Goal: Check status: Check status

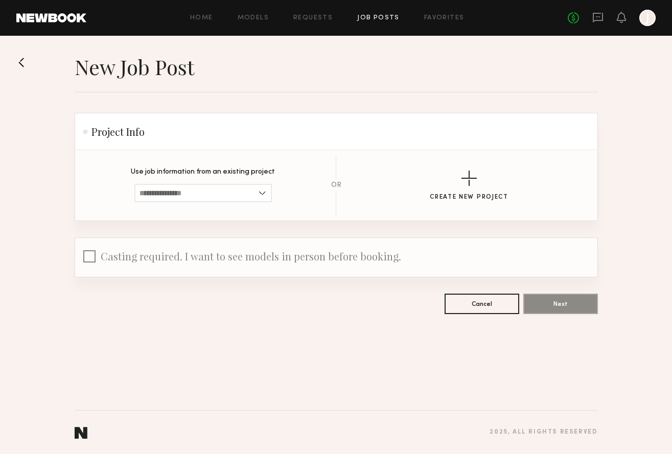
click at [313, 22] on div "Home Models Requests Job Posts Favorites Sign Out No fees up to $5,000 J" at bounding box center [370, 18] width 569 height 16
click at [313, 18] on link "Requests" at bounding box center [312, 18] width 39 height 7
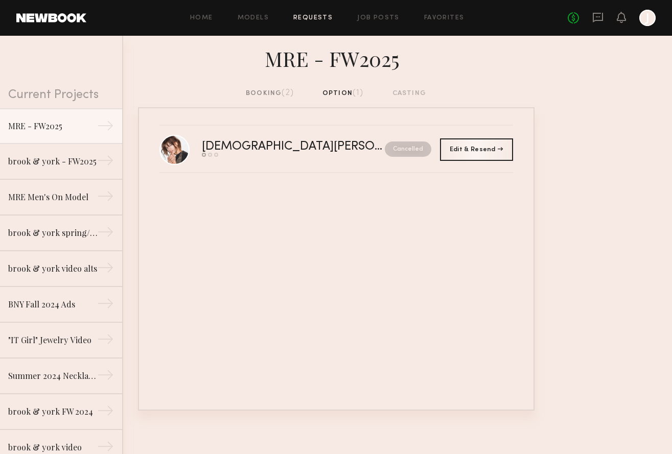
click at [266, 95] on div "booking (2)" at bounding box center [270, 93] width 48 height 11
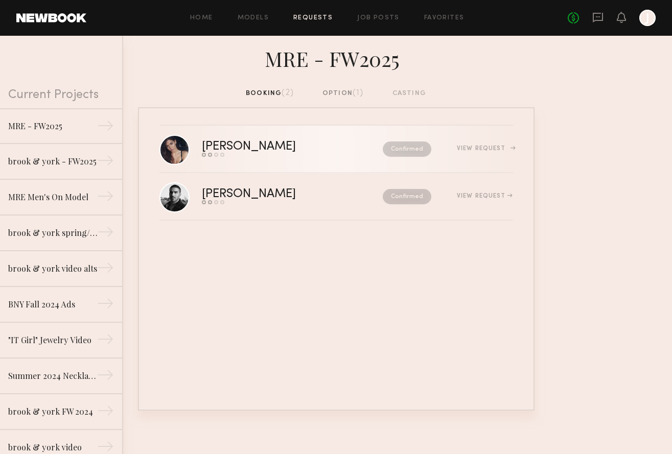
click at [239, 144] on div "[PERSON_NAME]" at bounding box center [270, 147] width 137 height 12
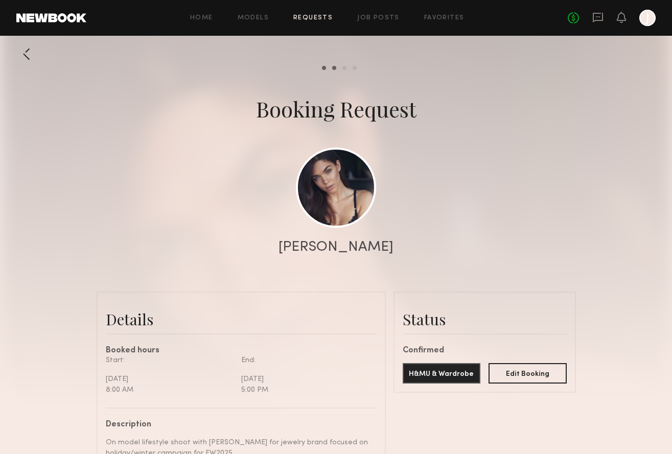
scroll to position [546, 0]
